Goal: Information Seeking & Learning: Learn about a topic

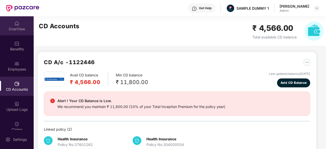
click at [15, 33] on div "OverView" at bounding box center [17, 25] width 34 height 19
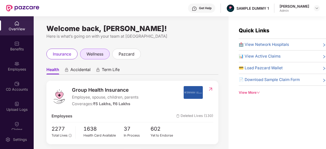
click at [91, 57] on span "wellness" at bounding box center [95, 54] width 17 height 6
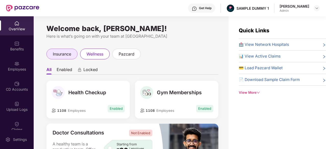
click at [55, 56] on span "insurance" at bounding box center [62, 54] width 18 height 6
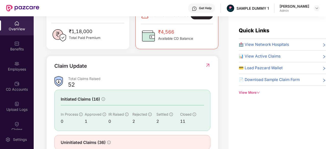
scroll to position [146, 0]
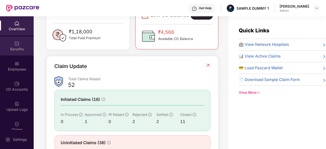
click at [24, 44] on div "Benefits" at bounding box center [17, 46] width 34 height 19
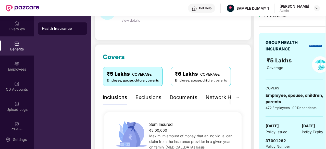
scroll to position [71, 0]
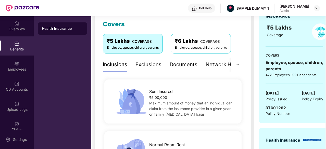
click at [154, 65] on div "Exclusions" at bounding box center [149, 65] width 26 height 8
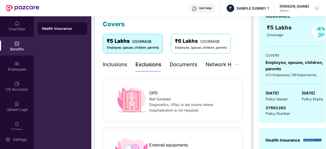
click at [180, 67] on div "Documents" at bounding box center [184, 65] width 28 height 8
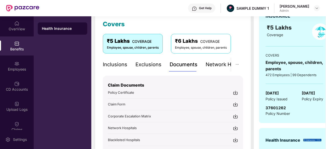
click at [220, 61] on div "Network Hospitals" at bounding box center [228, 65] width 45 height 8
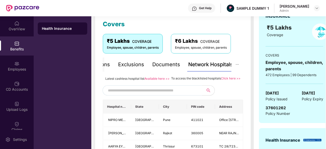
click at [119, 95] on input "text" at bounding box center [151, 91] width 87 height 8
click at [14, 66] on div "Employees" at bounding box center [17, 66] width 34 height 19
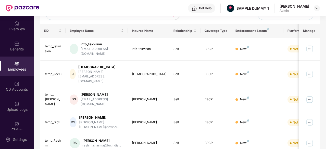
scroll to position [0, 0]
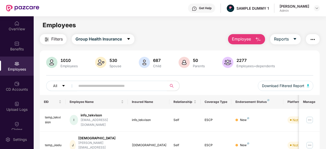
click at [252, 39] on button "Employee" at bounding box center [246, 39] width 37 height 10
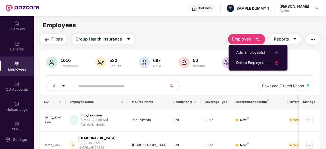
click at [182, 38] on div "Filters Group Health Insurance Employee Reports" at bounding box center [180, 39] width 280 height 10
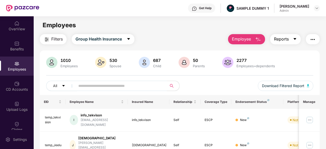
click at [282, 39] on span "Reports" at bounding box center [281, 39] width 15 height 6
click at [204, 35] on div "Filters Group Health Insurance Employee Reports" at bounding box center [180, 39] width 280 height 10
click at [291, 41] on button "Reports" at bounding box center [285, 39] width 31 height 10
click at [188, 31] on main "Employees Filters Group Health Insurance Employee Reports 1010 Employees 530 Sp…" at bounding box center [180, 90] width 292 height 149
click at [297, 39] on icon "caret-down" at bounding box center [295, 39] width 3 height 2
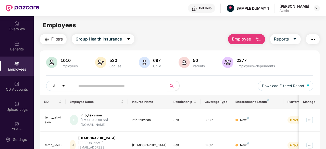
click at [318, 38] on button "button" at bounding box center [313, 39] width 14 height 10
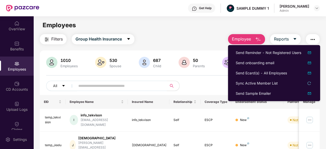
click at [167, 29] on div "Employees" at bounding box center [180, 25] width 292 height 10
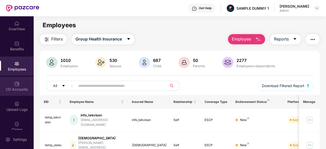
click at [18, 90] on div "CD Accounts" at bounding box center [17, 89] width 34 height 5
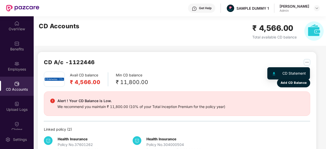
click at [309, 64] on img "button" at bounding box center [307, 62] width 6 height 6
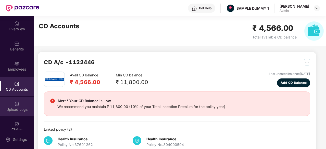
scroll to position [23, 0]
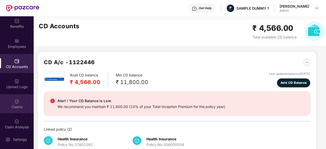
click at [23, 105] on div "Claims" at bounding box center [17, 107] width 34 height 5
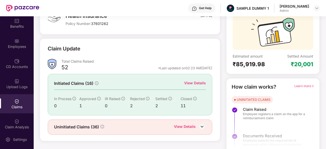
scroll to position [45, 0]
click at [194, 84] on div "View Details" at bounding box center [195, 83] width 22 height 6
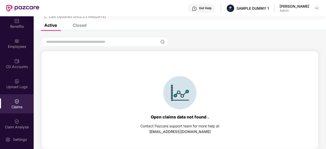
scroll to position [0, 0]
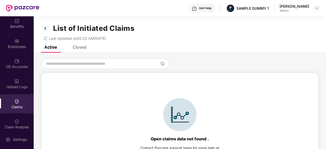
click at [82, 48] on div "Closed" at bounding box center [80, 47] width 14 height 5
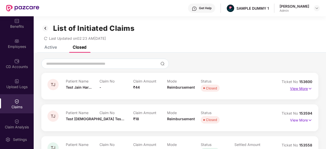
click at [291, 89] on p "View More" at bounding box center [301, 88] width 22 height 7
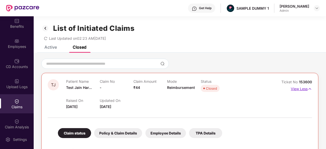
scroll to position [78, 0]
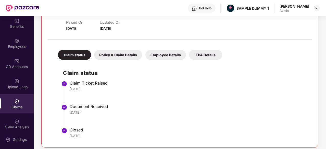
click at [134, 55] on div "Policy & Claim Details" at bounding box center [118, 55] width 48 height 10
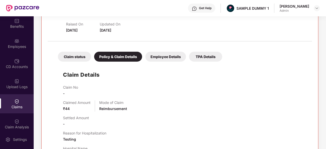
scroll to position [55, 0]
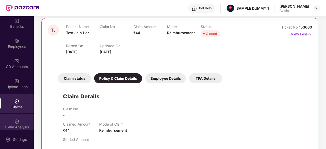
click at [16, 124] on img at bounding box center [16, 121] width 5 height 5
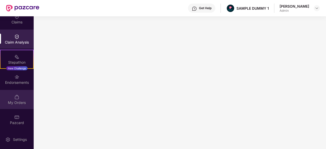
scroll to position [0, 0]
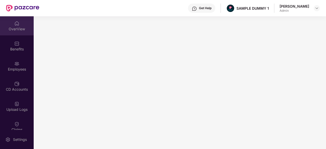
click at [14, 24] on img at bounding box center [16, 23] width 5 height 5
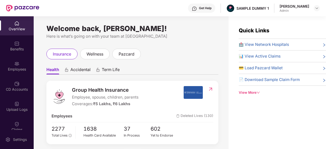
click at [207, 11] on div "Get Help" at bounding box center [201, 8] width 27 height 9
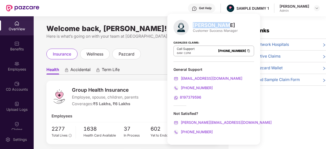
drag, startPoint x: 229, startPoint y: 27, endPoint x: 193, endPoint y: 25, distance: 36.3
click at [193, 25] on div "[PERSON_NAME]" at bounding box center [215, 25] width 45 height 6
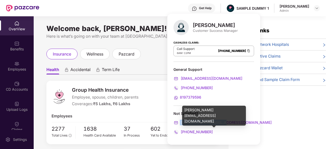
drag, startPoint x: 226, startPoint y: 121, endPoint x: 178, endPoint y: 123, distance: 47.8
click at [178, 123] on div "[PERSON_NAME][EMAIL_ADDRESS][DOMAIN_NAME]" at bounding box center [214, 123] width 81 height 6
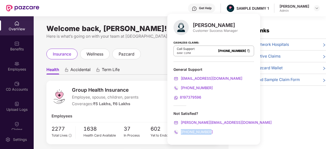
drag, startPoint x: 215, startPoint y: 132, endPoint x: 182, endPoint y: 132, distance: 33.2
click at [182, 132] on div "[PHONE_NUMBER]" at bounding box center [214, 132] width 81 height 6
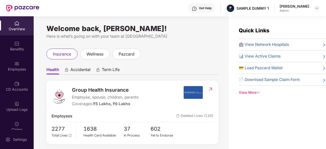
click at [154, 69] on ul "Health Accidental Term Life" at bounding box center [132, 70] width 172 height 10
